Goal: Find specific page/section: Find specific page/section

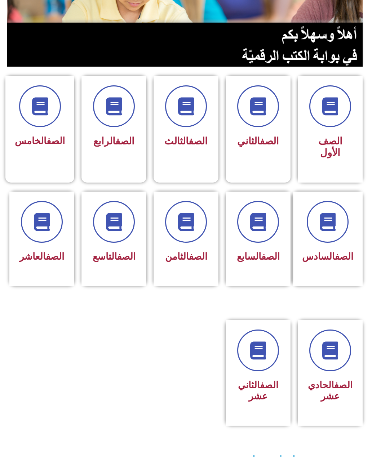
scroll to position [143, 0]
click at [46, 143] on link "الصف" at bounding box center [55, 140] width 18 height 11
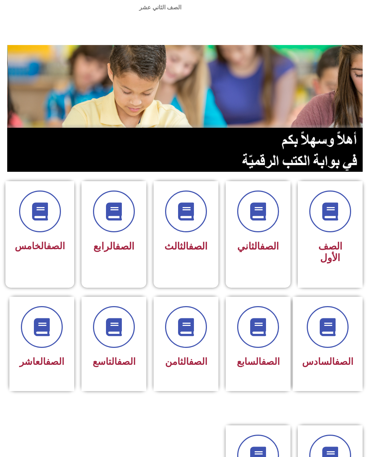
scroll to position [38, 0]
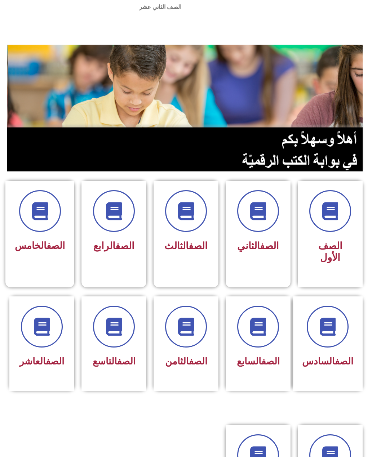
click at [46, 272] on div "الصف الخامس" at bounding box center [39, 228] width 69 height 94
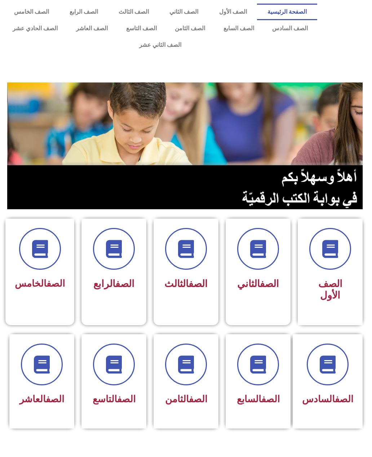
scroll to position [61, 0]
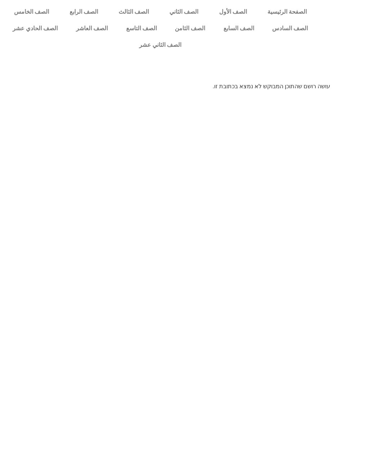
click at [13, 11] on link "الصف الخامس" at bounding box center [31, 12] width 55 height 17
click at [29, 11] on link "الصف الخامس" at bounding box center [31, 12] width 55 height 17
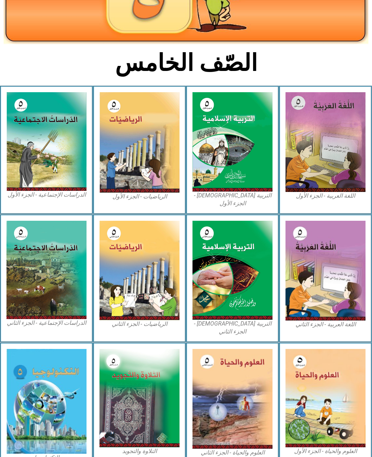
scroll to position [135, 0]
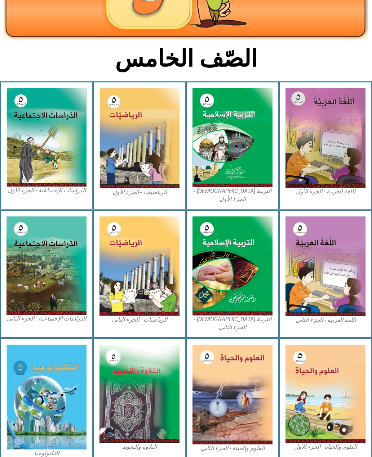
click at [324, 376] on img at bounding box center [325, 394] width 80 height 98
click at [319, 377] on img at bounding box center [325, 394] width 80 height 98
click at [322, 377] on img at bounding box center [325, 394] width 80 height 98
click at [325, 384] on img at bounding box center [325, 394] width 80 height 98
click at [324, 390] on img at bounding box center [325, 394] width 80 height 98
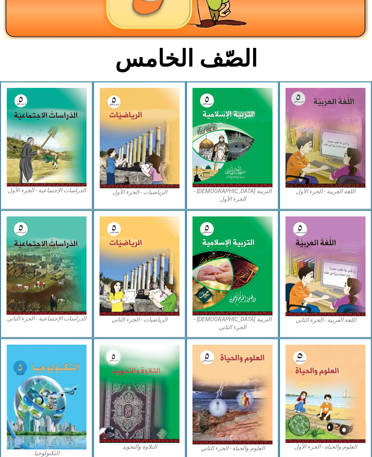
click at [325, 386] on img at bounding box center [325, 394] width 80 height 98
click at [333, 377] on img at bounding box center [325, 394] width 80 height 98
click at [336, 370] on img at bounding box center [325, 394] width 80 height 98
click at [324, 392] on img at bounding box center [325, 394] width 80 height 98
click at [311, 271] on img at bounding box center [325, 266] width 80 height 100
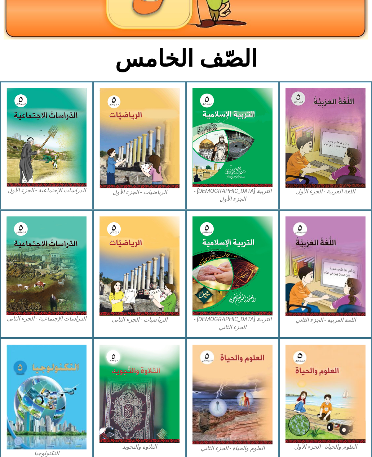
click at [321, 446] on div "العلوم والحياة - الجزء الأول" at bounding box center [325, 401] width 93 height 126
click at [323, 441] on div "العلوم والحياة - الجزء الأول" at bounding box center [325, 401] width 93 height 126
click at [322, 443] on figcaption "العلوم والحياة - الجزء الأول" at bounding box center [325, 447] width 80 height 8
click at [271, 413] on img at bounding box center [232, 395] width 80 height 100
click at [264, 406] on img at bounding box center [232, 395] width 80 height 100
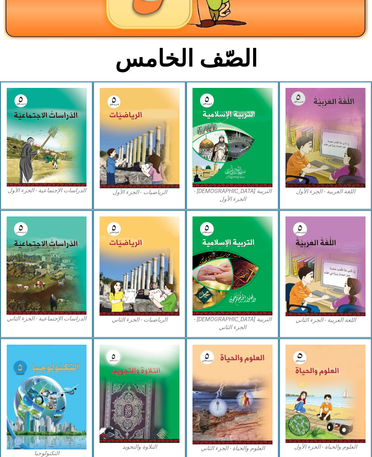
click at [265, 406] on img at bounding box center [232, 395] width 80 height 100
click at [312, 388] on img at bounding box center [325, 394] width 80 height 98
click at [331, 381] on img at bounding box center [325, 394] width 80 height 98
click at [336, 385] on img at bounding box center [325, 394] width 80 height 98
click at [238, 391] on img at bounding box center [232, 395] width 80 height 100
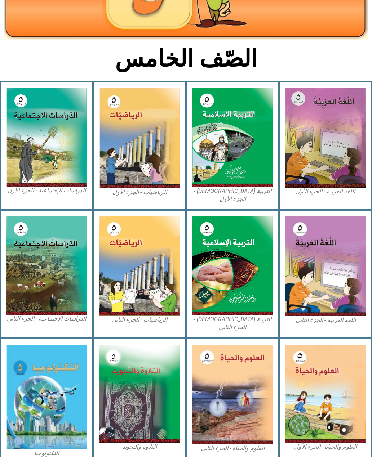
click at [337, 396] on img at bounding box center [325, 394] width 80 height 98
click at [334, 397] on img at bounding box center [325, 394] width 80 height 98
click at [334, 395] on img at bounding box center [325, 394] width 80 height 98
click at [335, 392] on img at bounding box center [325, 394] width 80 height 98
click at [337, 391] on img at bounding box center [325, 394] width 80 height 98
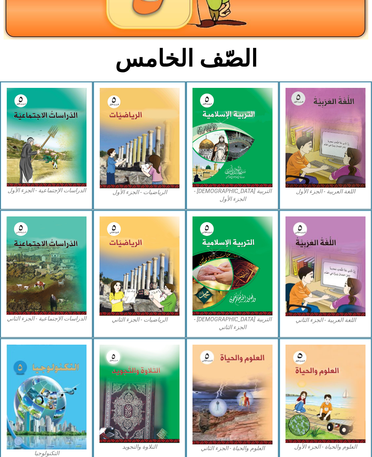
click at [336, 383] on img at bounding box center [325, 394] width 80 height 98
click at [338, 402] on img at bounding box center [325, 394] width 80 height 98
click at [340, 404] on img at bounding box center [325, 394] width 80 height 98
click at [342, 437] on div "العلوم والحياة - الجزء الأول" at bounding box center [325, 401] width 93 height 126
click at [342, 443] on div "العلوم والحياة - الجزء الأول" at bounding box center [325, 401] width 93 height 126
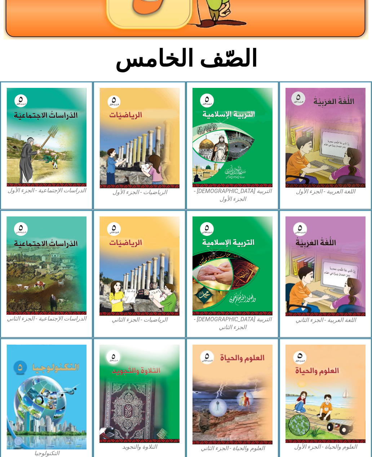
click at [338, 374] on img at bounding box center [325, 394] width 80 height 98
click at [347, 368] on img at bounding box center [325, 394] width 80 height 98
click at [340, 381] on img at bounding box center [325, 394] width 80 height 98
click at [333, 378] on img at bounding box center [325, 394] width 80 height 98
click at [323, 382] on img at bounding box center [325, 394] width 80 height 98
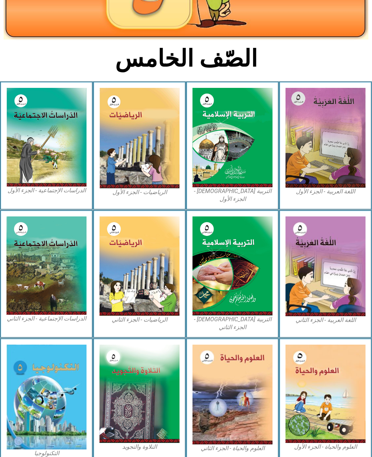
click at [336, 355] on img at bounding box center [325, 394] width 80 height 98
click at [332, 371] on img at bounding box center [325, 394] width 80 height 98
click at [332, 369] on img at bounding box center [325, 394] width 80 height 98
click at [351, 439] on div "العلوم والحياة - الجزء الأول" at bounding box center [325, 401] width 93 height 126
click at [325, 362] on img at bounding box center [325, 394] width 80 height 98
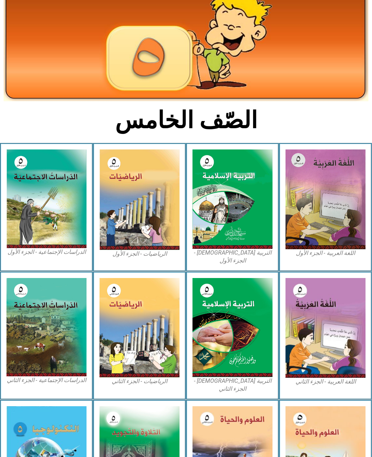
scroll to position [0, 0]
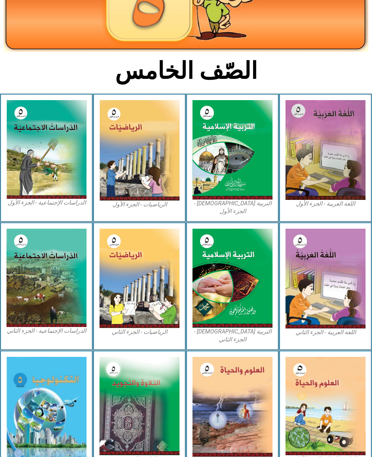
scroll to position [135, 0]
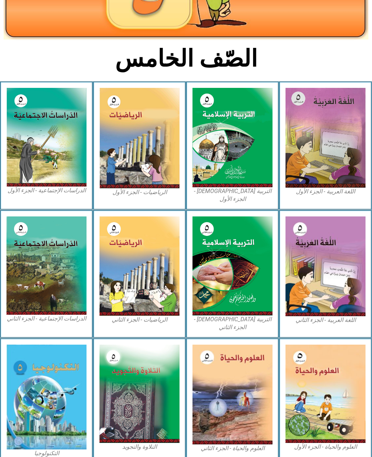
click at [345, 360] on img at bounding box center [325, 394] width 80 height 98
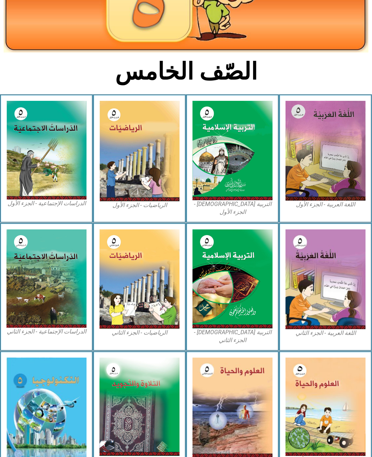
scroll to position [122, 0]
click at [198, 229] on img at bounding box center [232, 278] width 80 height 99
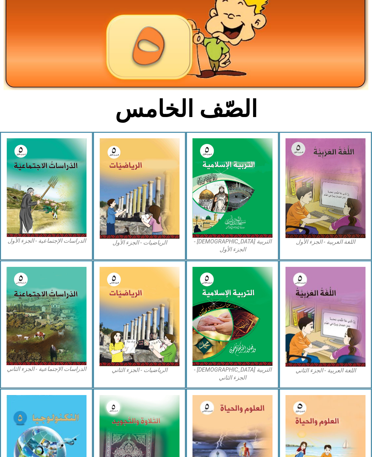
scroll to position [0, 0]
